Goal: Contribute content: Add original content to the website for others to see

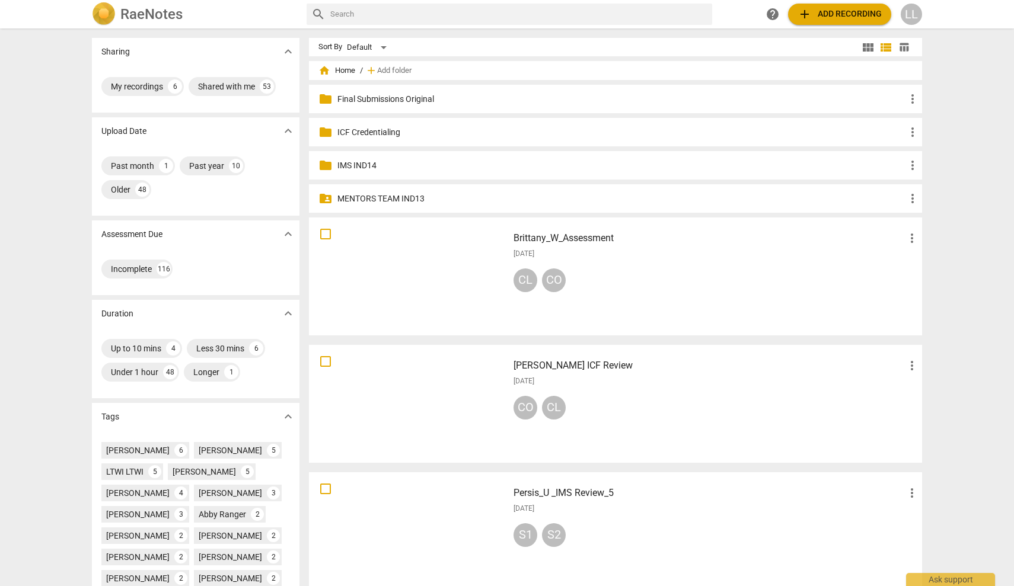
click at [914, 15] on div "LL" at bounding box center [911, 14] width 21 height 21
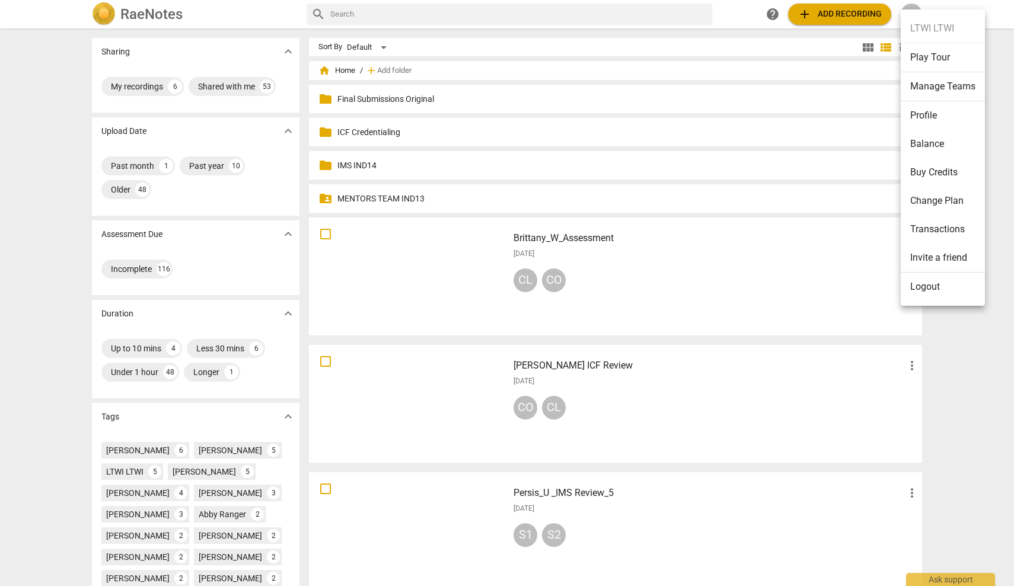
click at [923, 288] on li "Logout" at bounding box center [943, 287] width 84 height 28
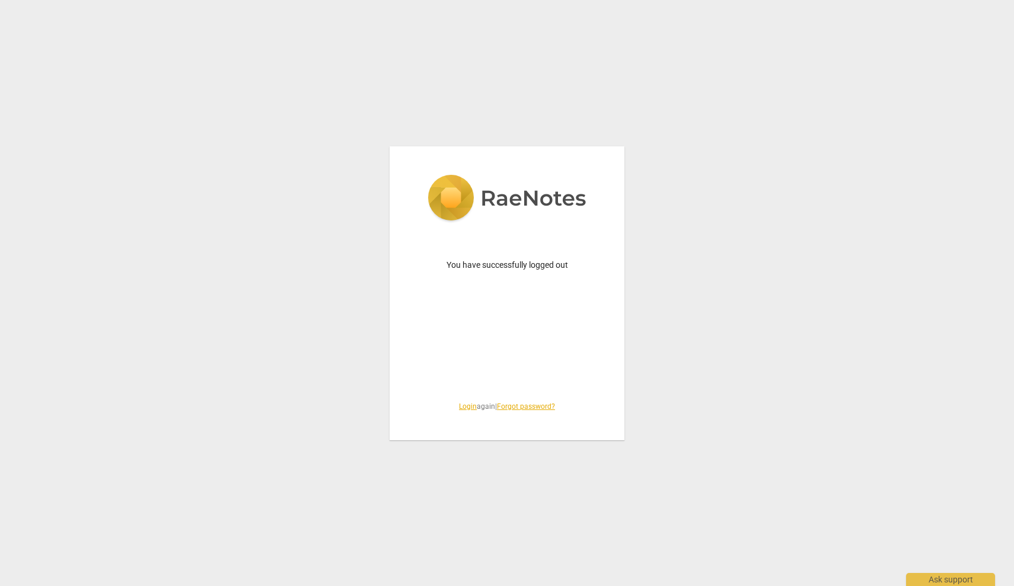
click at [462, 409] on link "Login" at bounding box center [468, 407] width 18 height 8
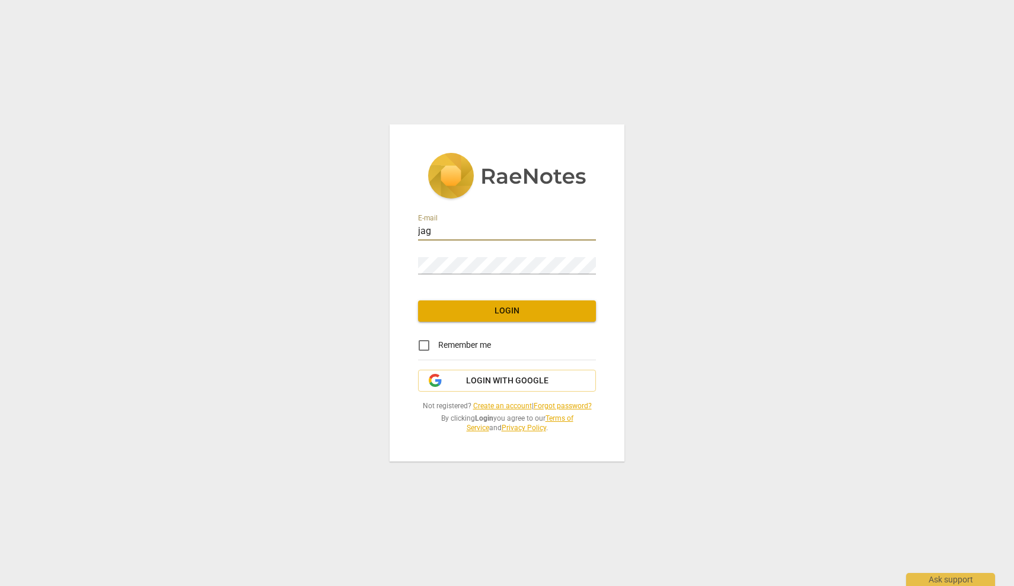
type input "[EMAIL_ADDRESS][DOMAIN_NAME]"
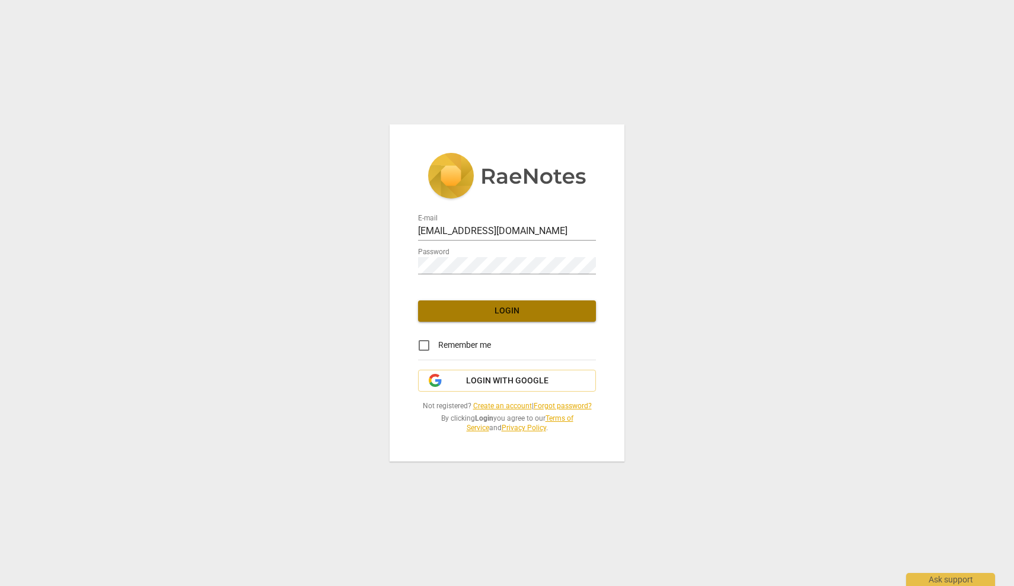
click at [496, 315] on span "Login" at bounding box center [507, 311] width 159 height 12
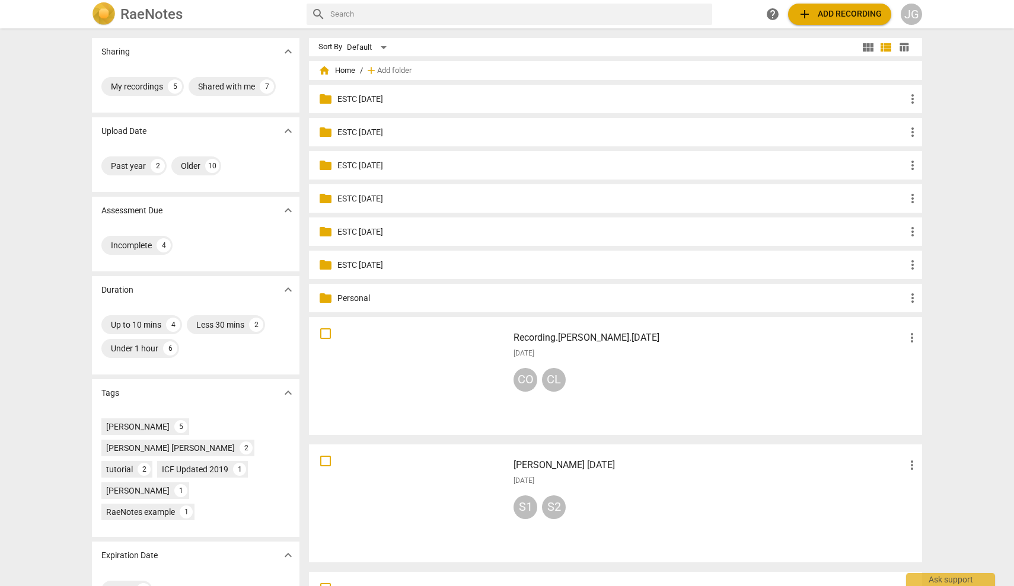
click at [323, 232] on span "folder" at bounding box center [325, 232] width 14 height 14
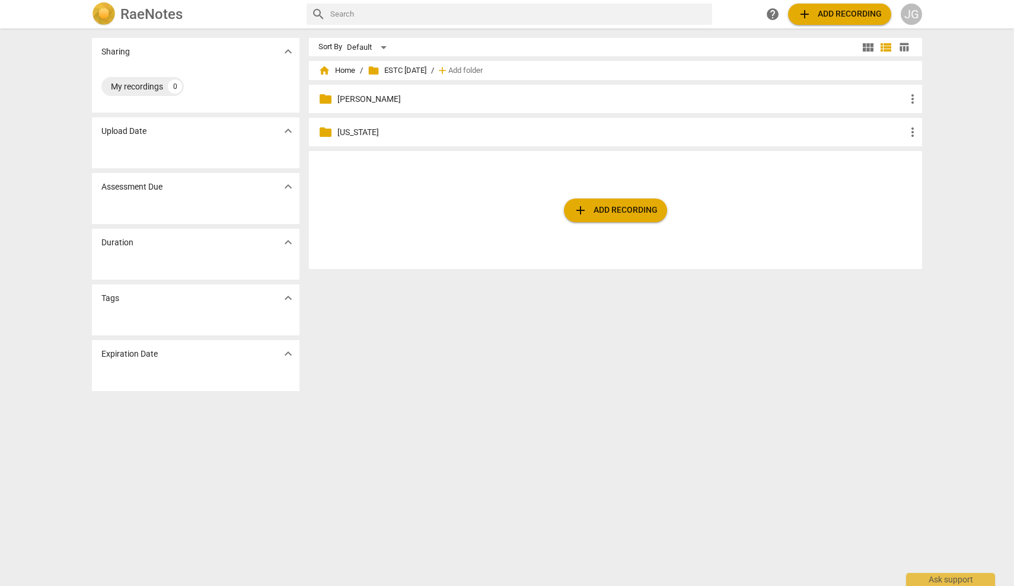
click at [327, 99] on span "folder" at bounding box center [325, 99] width 14 height 14
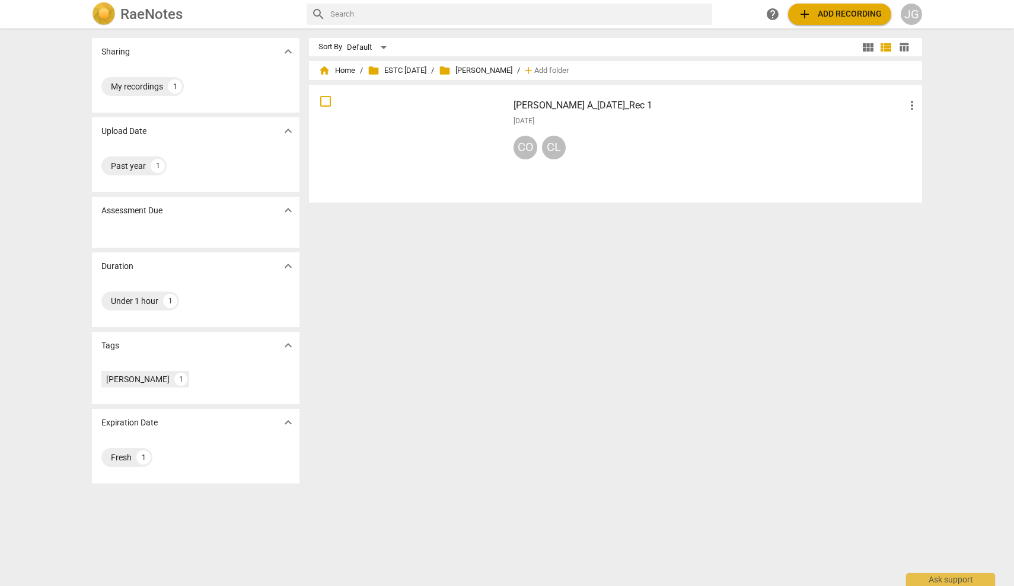
click at [832, 11] on span "add Add recording" at bounding box center [840, 14] width 84 height 14
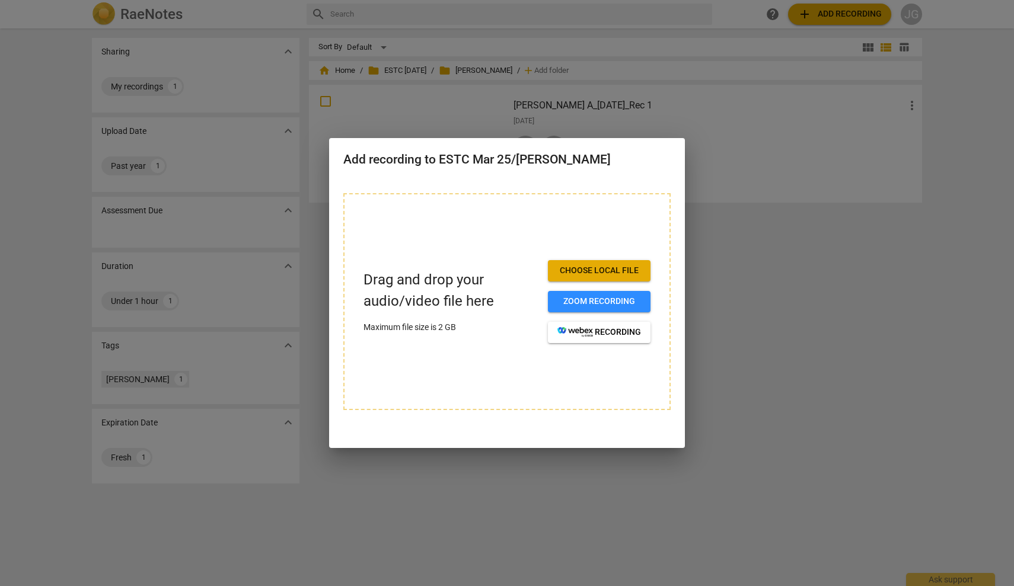
click at [597, 273] on span "Choose local file" at bounding box center [599, 271] width 84 height 12
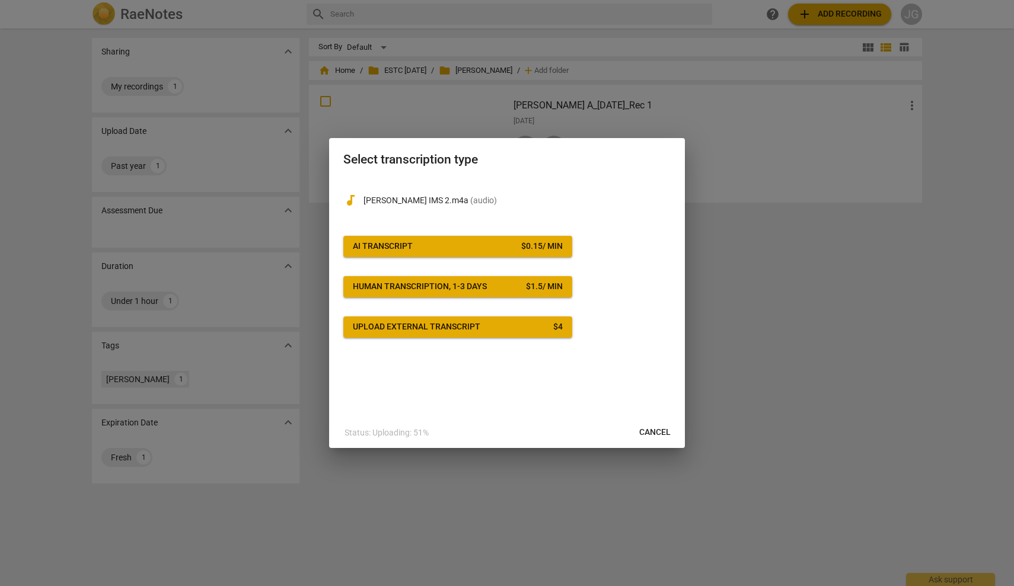
click at [403, 245] on div "AI Transcript" at bounding box center [383, 247] width 60 height 12
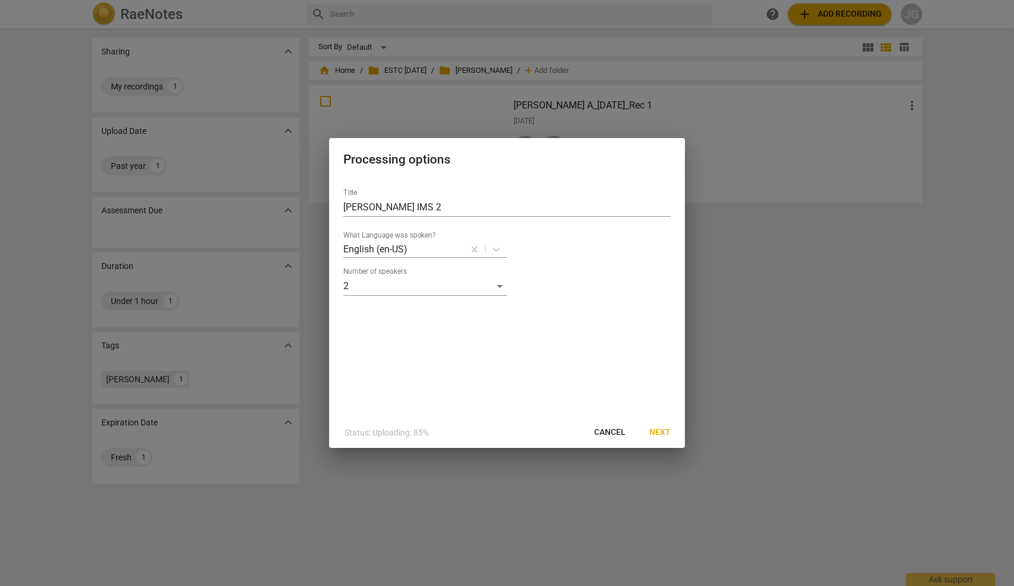
click at [659, 432] on span "Next" at bounding box center [659, 433] width 21 height 12
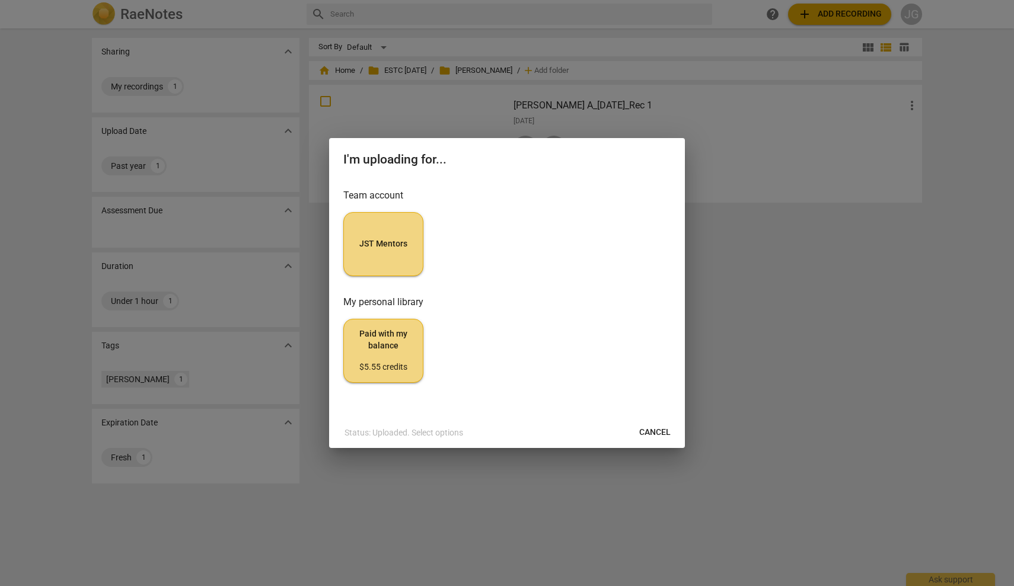
click at [365, 244] on span "JST Mentors" at bounding box center [383, 244] width 60 height 12
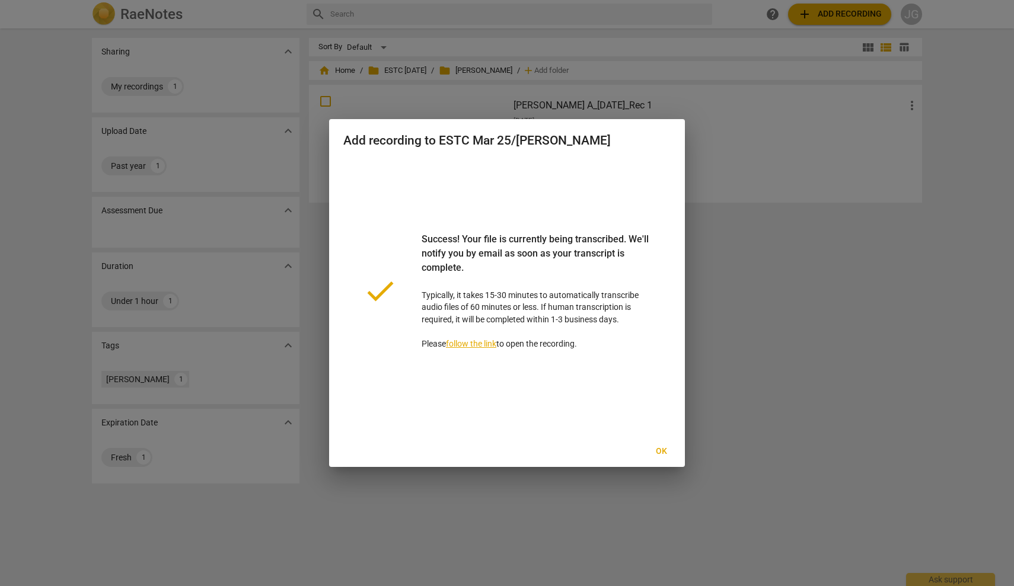
click at [661, 451] on span "Ok" at bounding box center [661, 452] width 19 height 12
